Goal: Information Seeking & Learning: Find specific fact

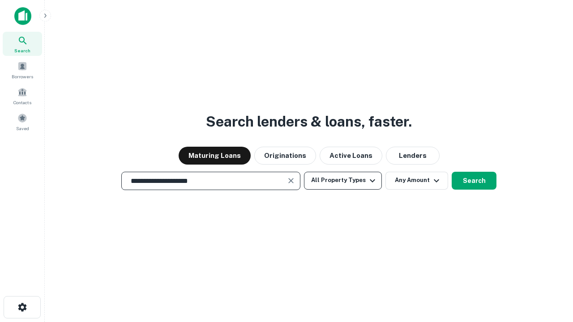
type input "**********"
click at [343, 180] on button "All Property Types" at bounding box center [343, 181] width 78 height 18
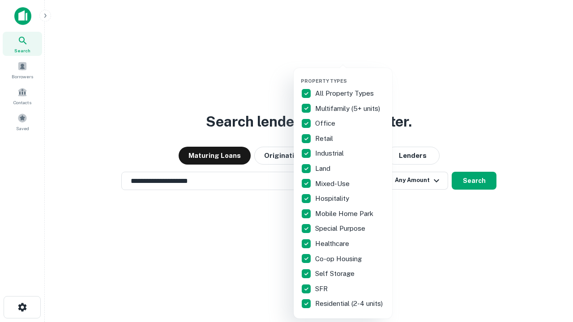
click at [350, 75] on button "button" at bounding box center [350, 75] width 98 height 0
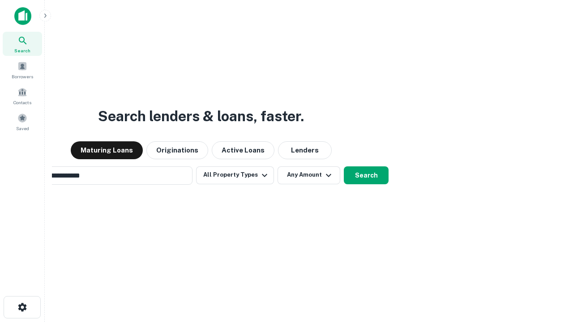
scroll to position [14, 0]
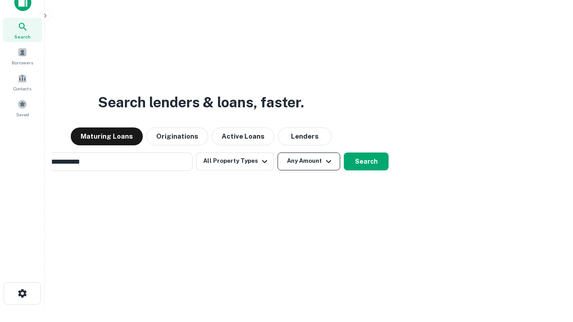
click at [277, 153] on button "Any Amount" at bounding box center [308, 162] width 63 height 18
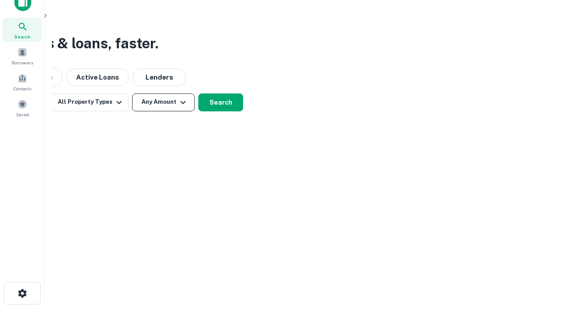
scroll to position [14, 0]
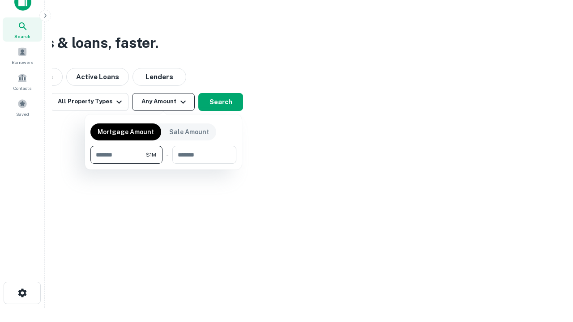
type input "*******"
click at [163, 164] on button "button" at bounding box center [163, 164] width 146 height 0
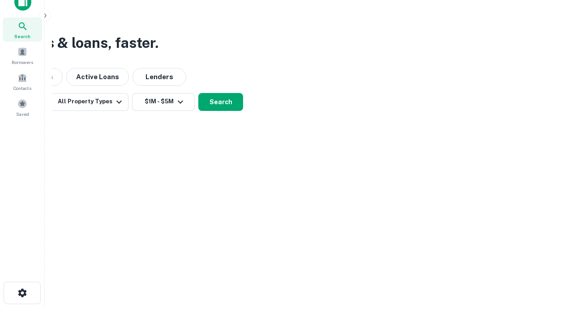
scroll to position [14, 0]
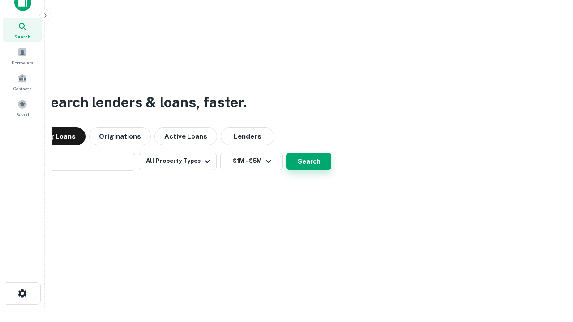
click at [286, 153] on button "Search" at bounding box center [308, 162] width 45 height 18
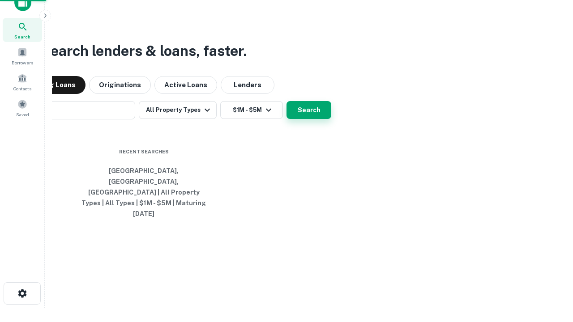
scroll to position [14, 0]
